Goal: Find specific page/section: Find specific page/section

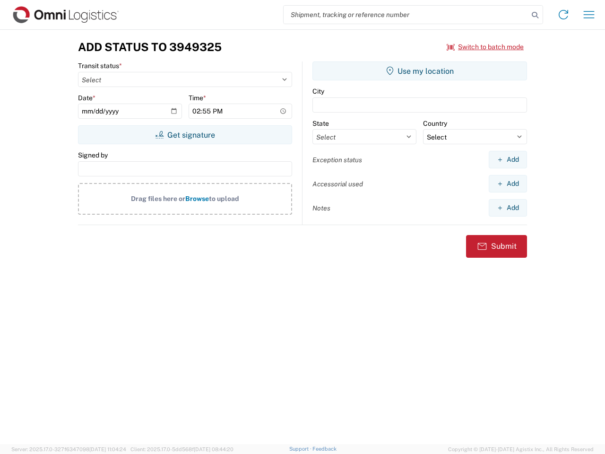
click at [406, 15] on input "search" at bounding box center [406, 15] width 245 height 18
click at [535, 15] on icon at bounding box center [535, 15] width 13 height 13
click at [564, 15] on icon at bounding box center [563, 14] width 15 height 15
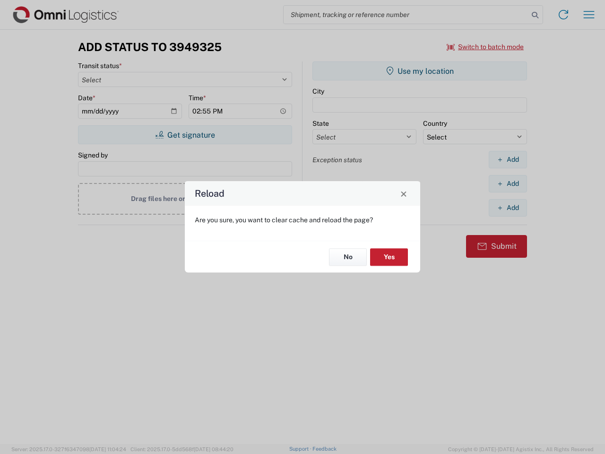
click at [589, 15] on div "Reload Are you sure, you want to clear cache and reload the page? No Yes" at bounding box center [302, 227] width 605 height 454
click at [486, 47] on div "Reload Are you sure, you want to clear cache and reload the page? No Yes" at bounding box center [302, 227] width 605 height 454
click at [185, 135] on div "Reload Are you sure, you want to clear cache and reload the page? No Yes" at bounding box center [302, 227] width 605 height 454
click at [420, 71] on div "Reload Are you sure, you want to clear cache and reload the page? No Yes" at bounding box center [302, 227] width 605 height 454
click at [508, 159] on div "Reload Are you sure, you want to clear cache and reload the page? No Yes" at bounding box center [302, 227] width 605 height 454
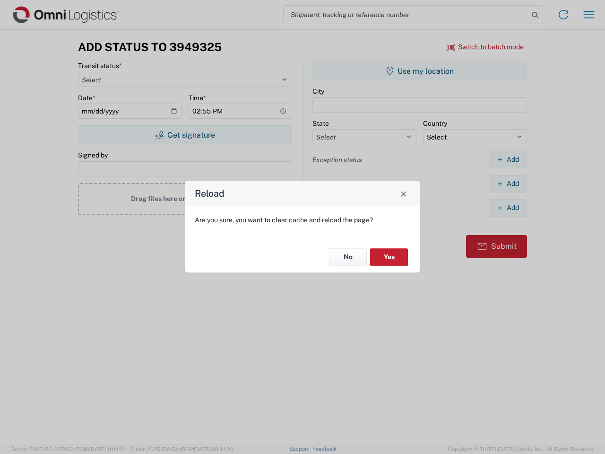
click at [508, 184] on div "Reload Are you sure, you want to clear cache and reload the page? No Yes" at bounding box center [302, 227] width 605 height 454
click at [508, 208] on div "Reload Are you sure, you want to clear cache and reload the page? No Yes" at bounding box center [302, 227] width 605 height 454
